Goal: Task Accomplishment & Management: Use online tool/utility

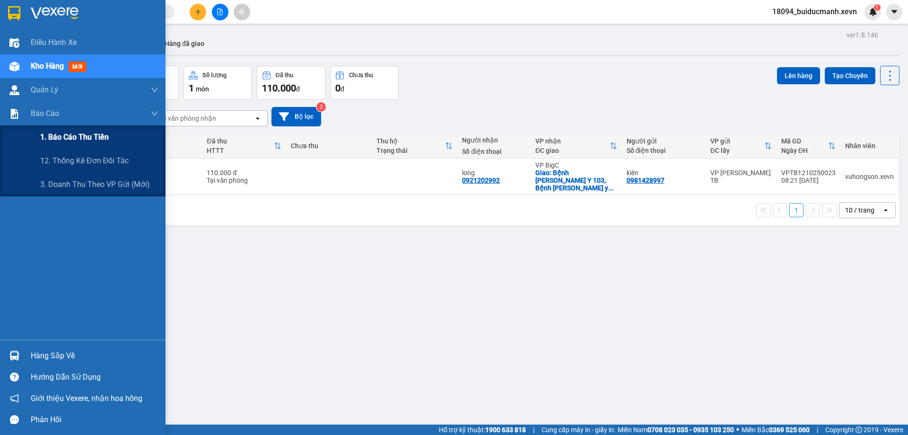
click at [60, 132] on span "1. Báo cáo thu tiền" at bounding box center [74, 137] width 69 height 12
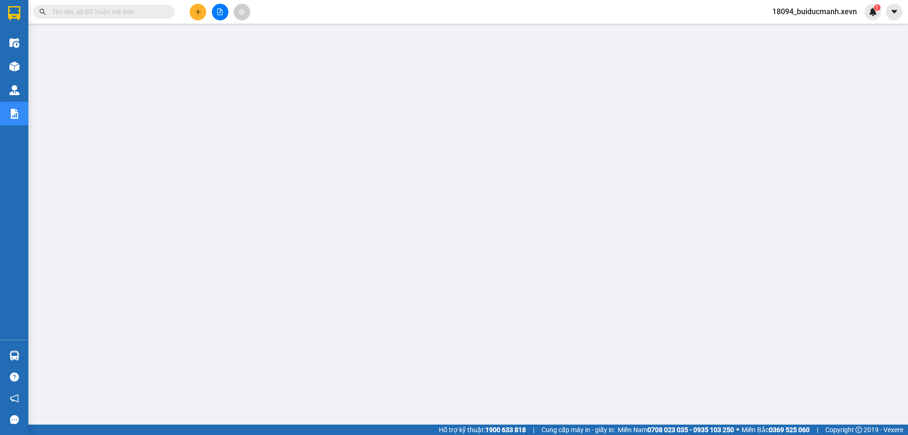
click at [128, 5] on span at bounding box center [104, 12] width 142 height 14
click at [119, 13] on input "text" at bounding box center [108, 12] width 112 height 10
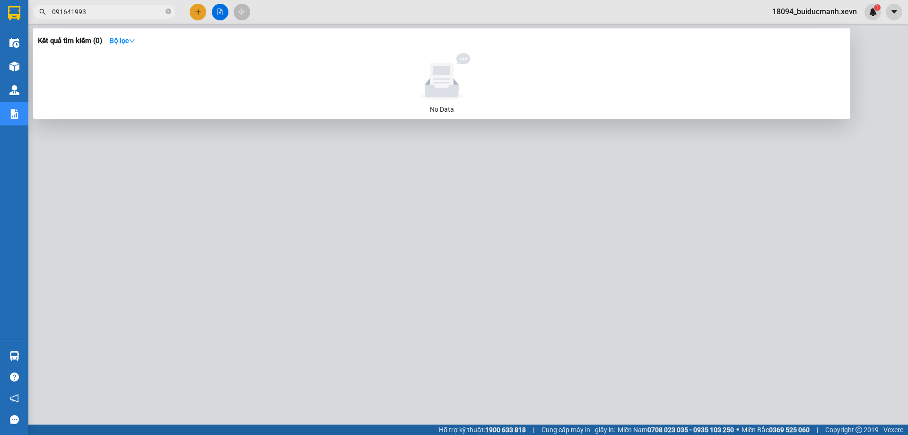
type input "0916419933"
